Goal: Task Accomplishment & Management: Use online tool/utility

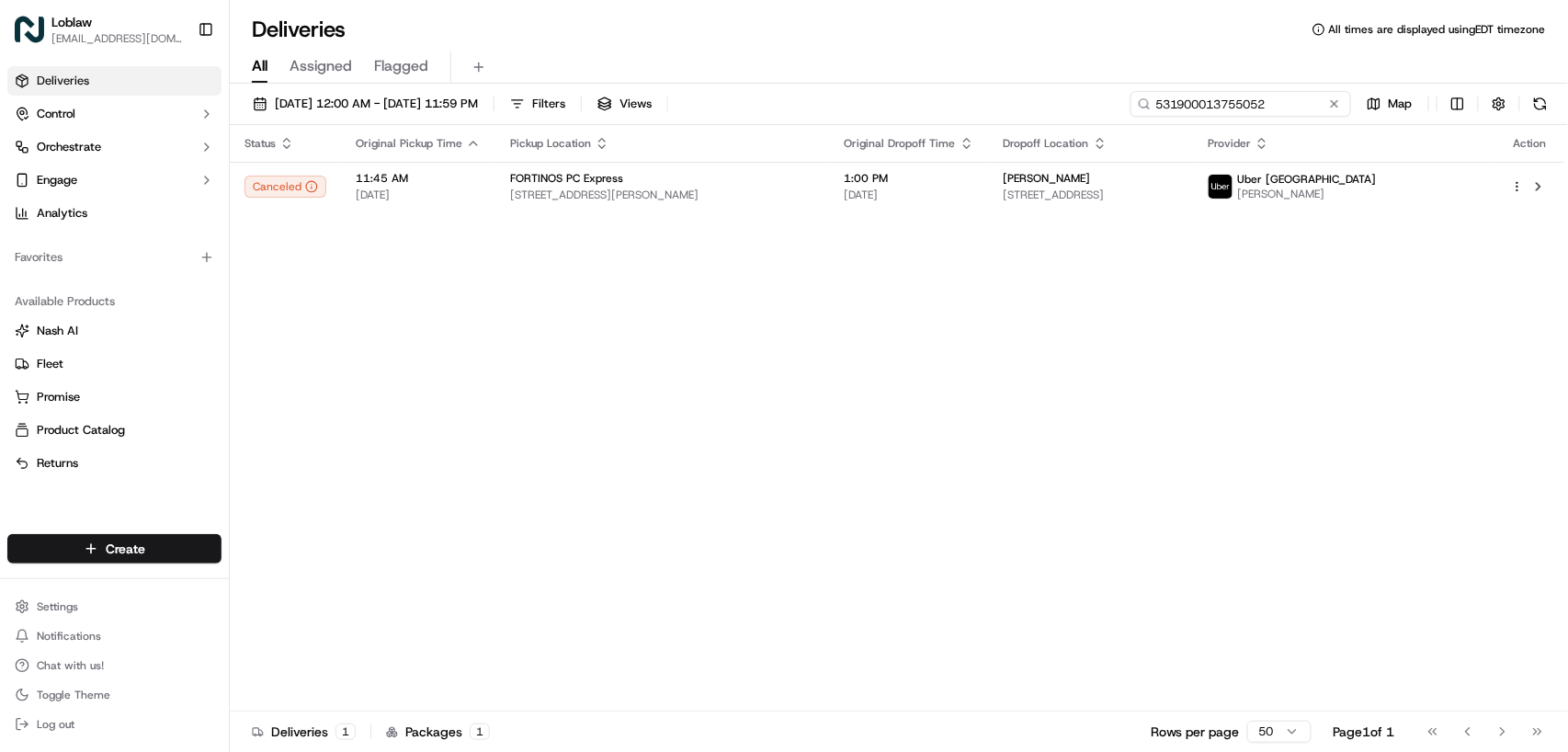
click at [1297, 103] on input "531900013755052" at bounding box center [1240, 104] width 221 height 26
paste input "63323"
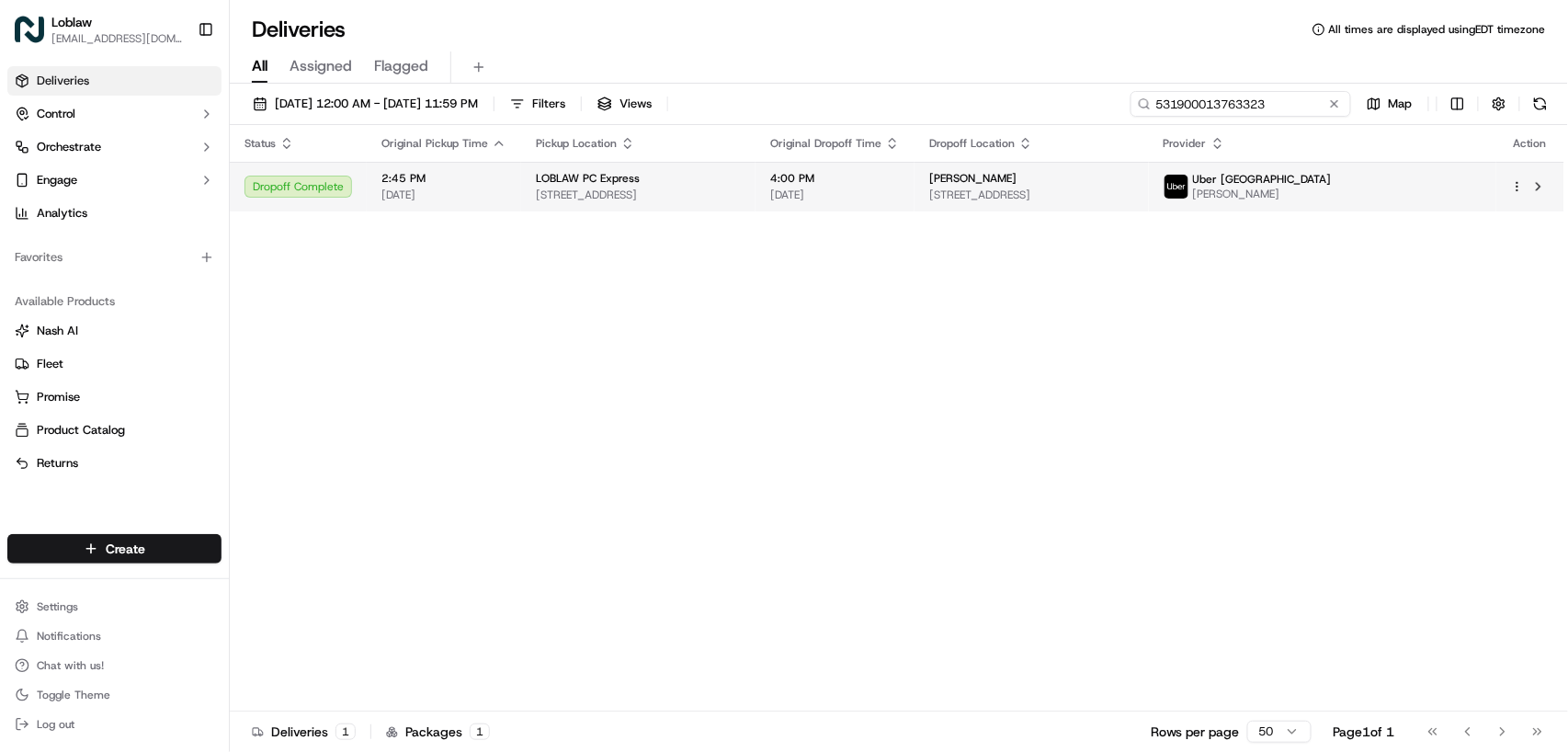
type input "531900013763323"
click at [843, 179] on td "4:00 PM [DATE]" at bounding box center [835, 187] width 159 height 50
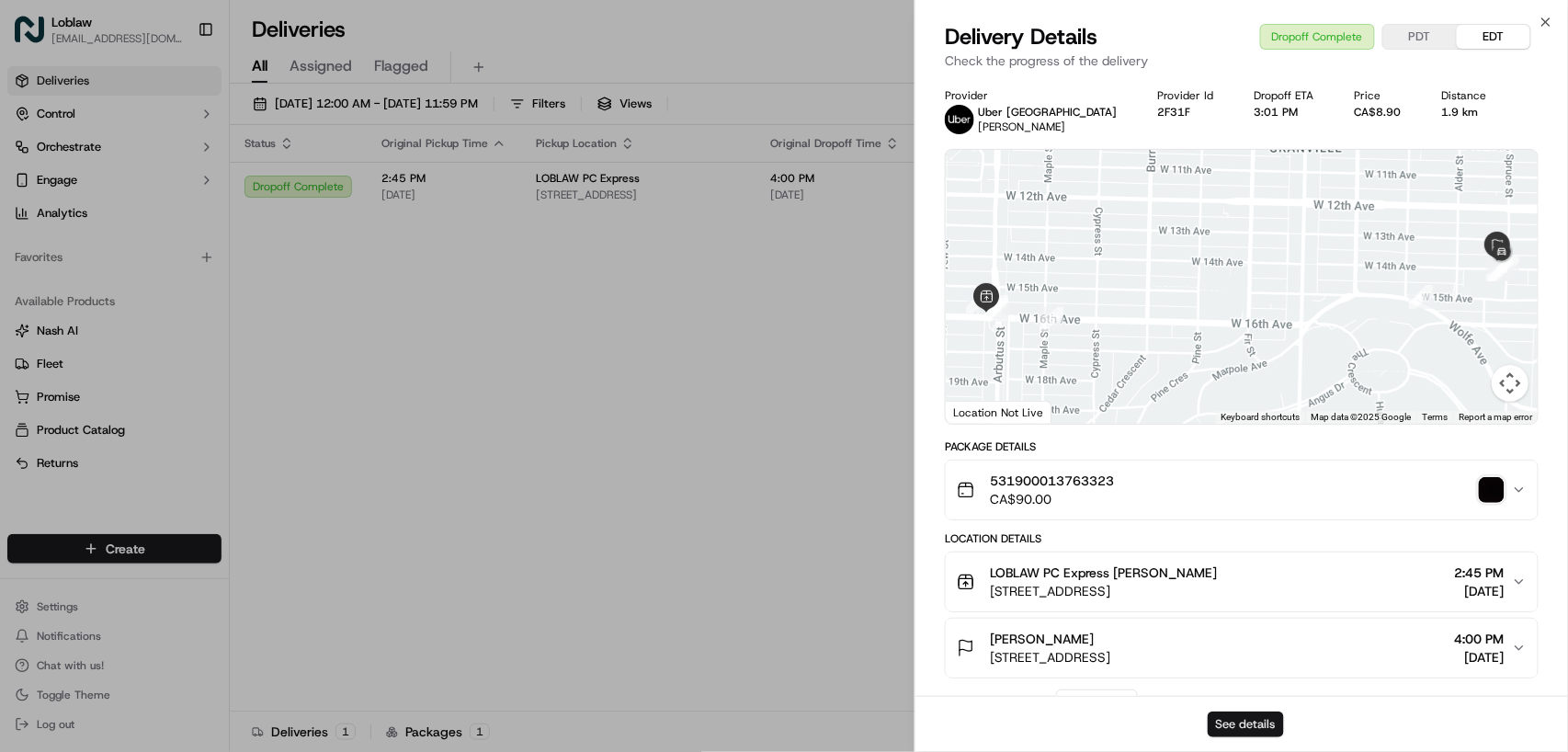
click at [1250, 723] on button "See details" at bounding box center [1245, 724] width 76 height 26
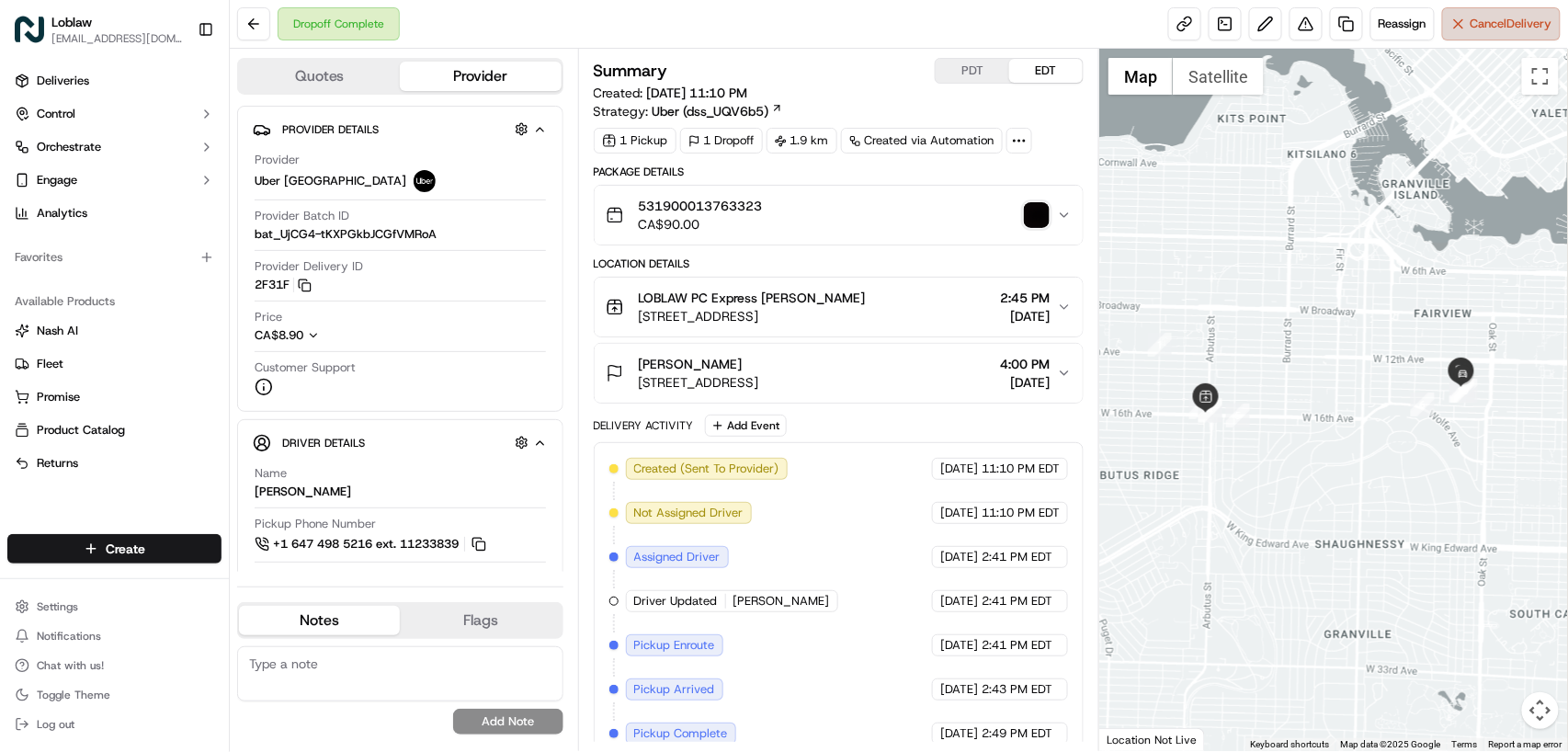
click at [1481, 33] on button "Cancel Delivery" at bounding box center [1501, 23] width 119 height 33
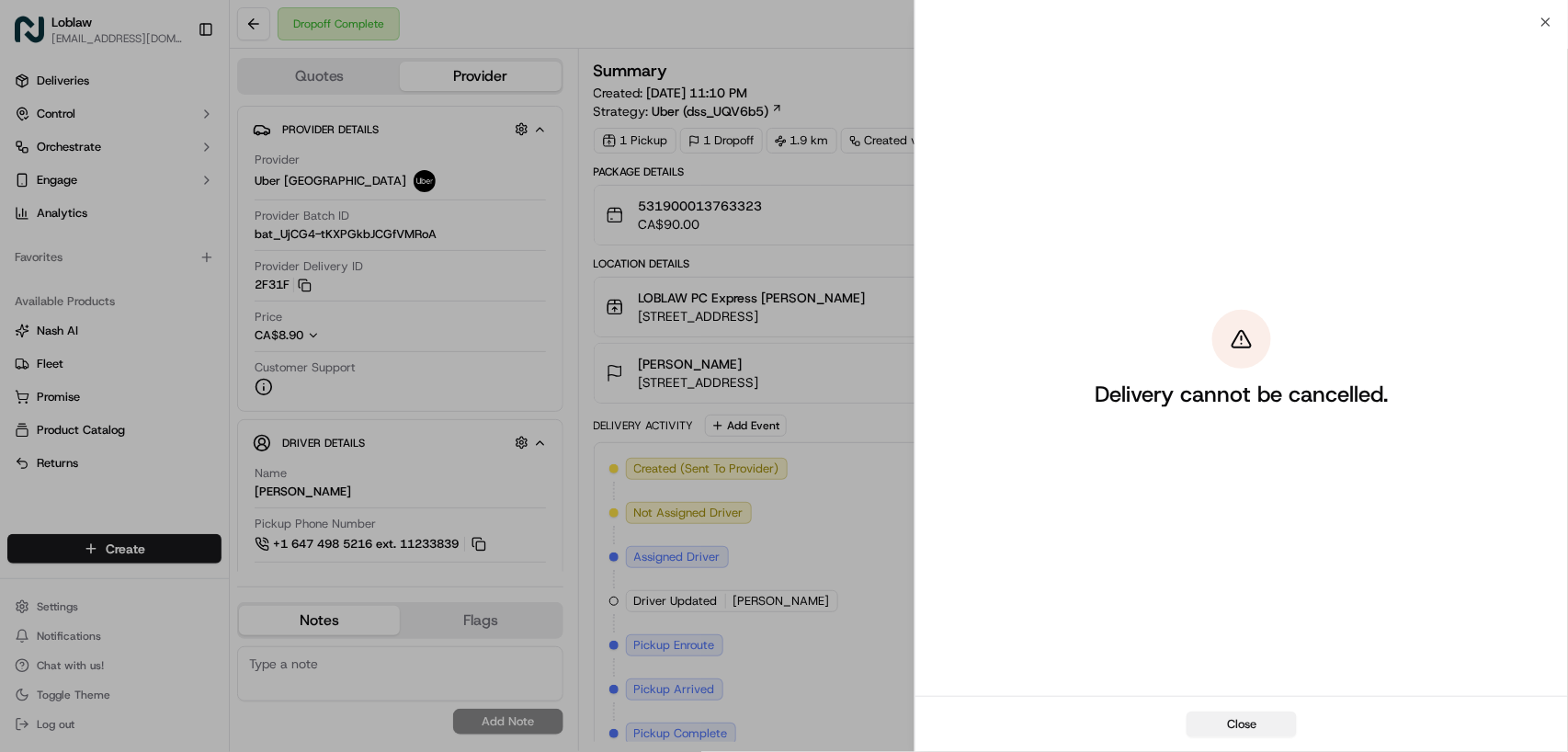
click at [1251, 718] on button "Close" at bounding box center [1241, 724] width 110 height 26
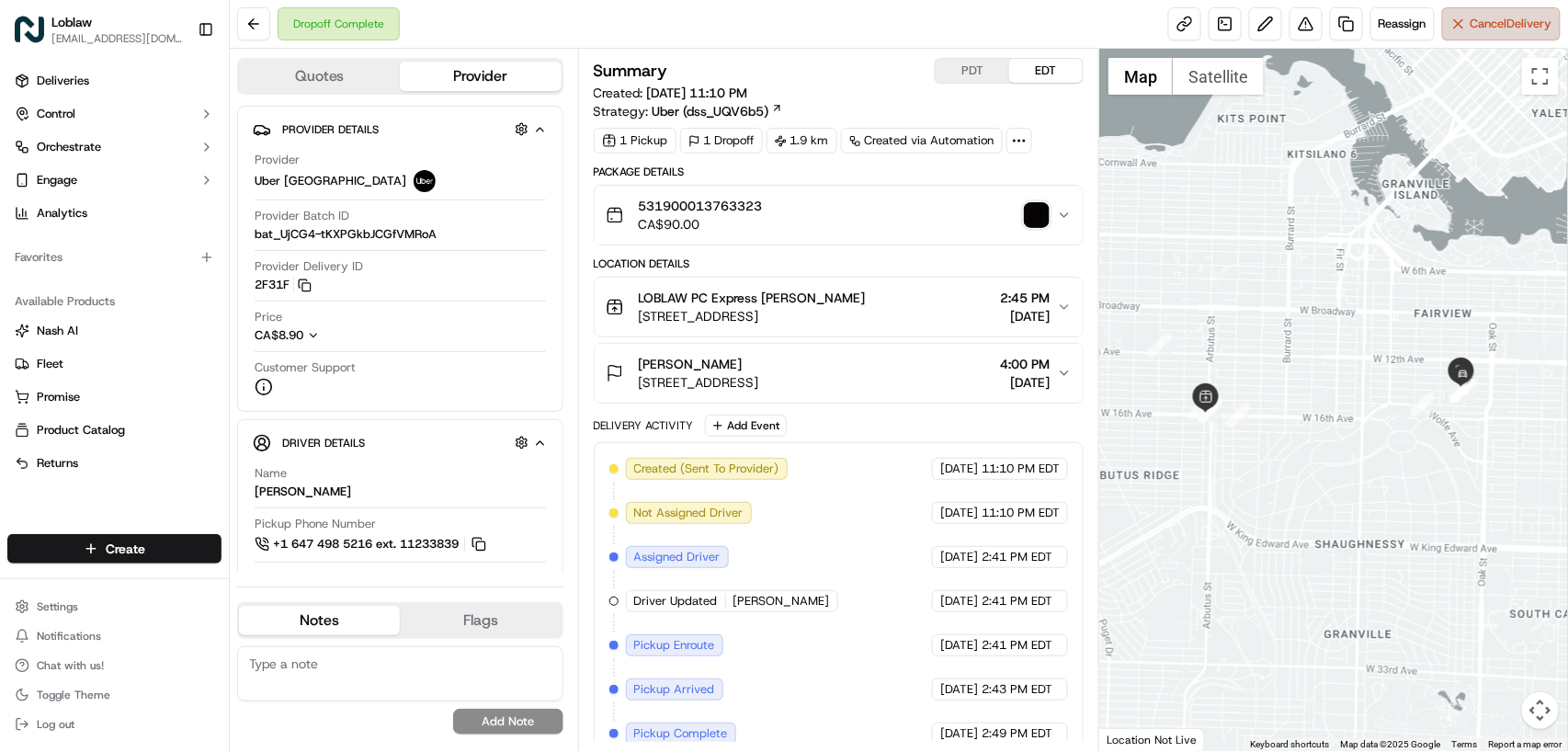
click at [1472, 20] on span "Cancel Delivery" at bounding box center [1512, 24] width 82 height 17
